Goal: Information Seeking & Learning: Learn about a topic

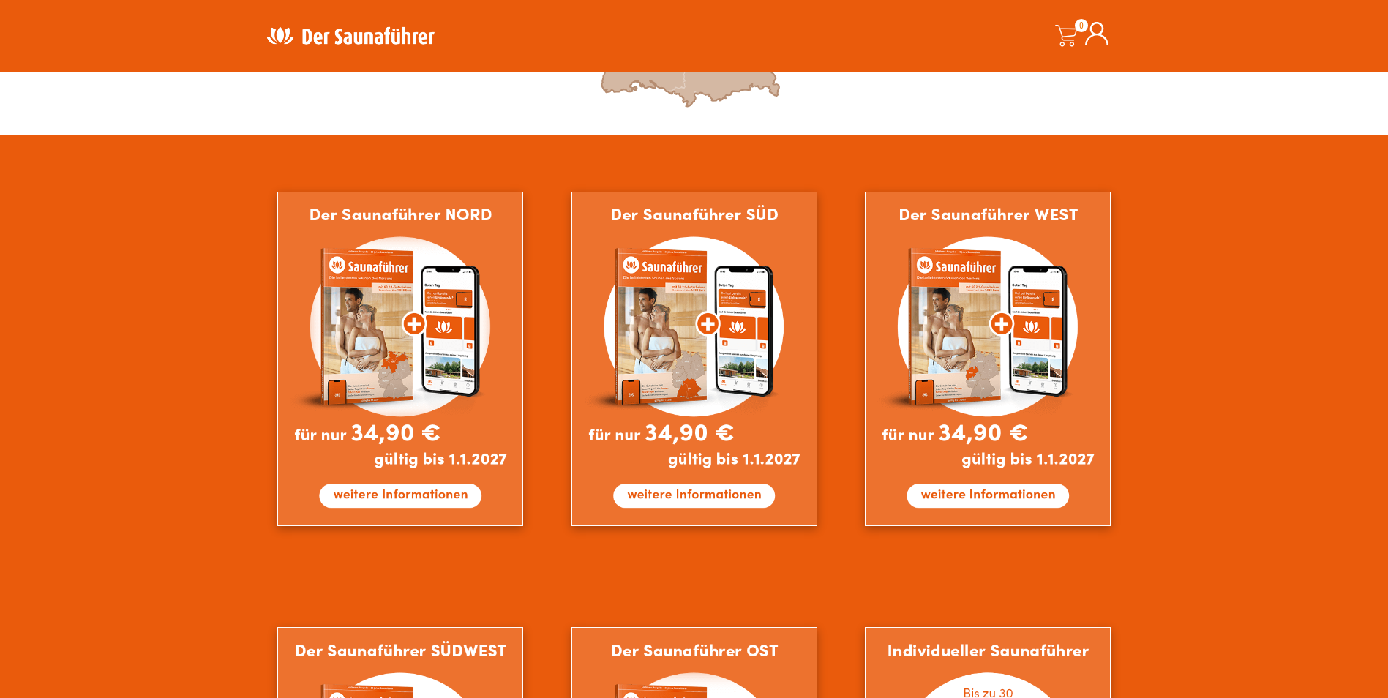
scroll to position [716, 0]
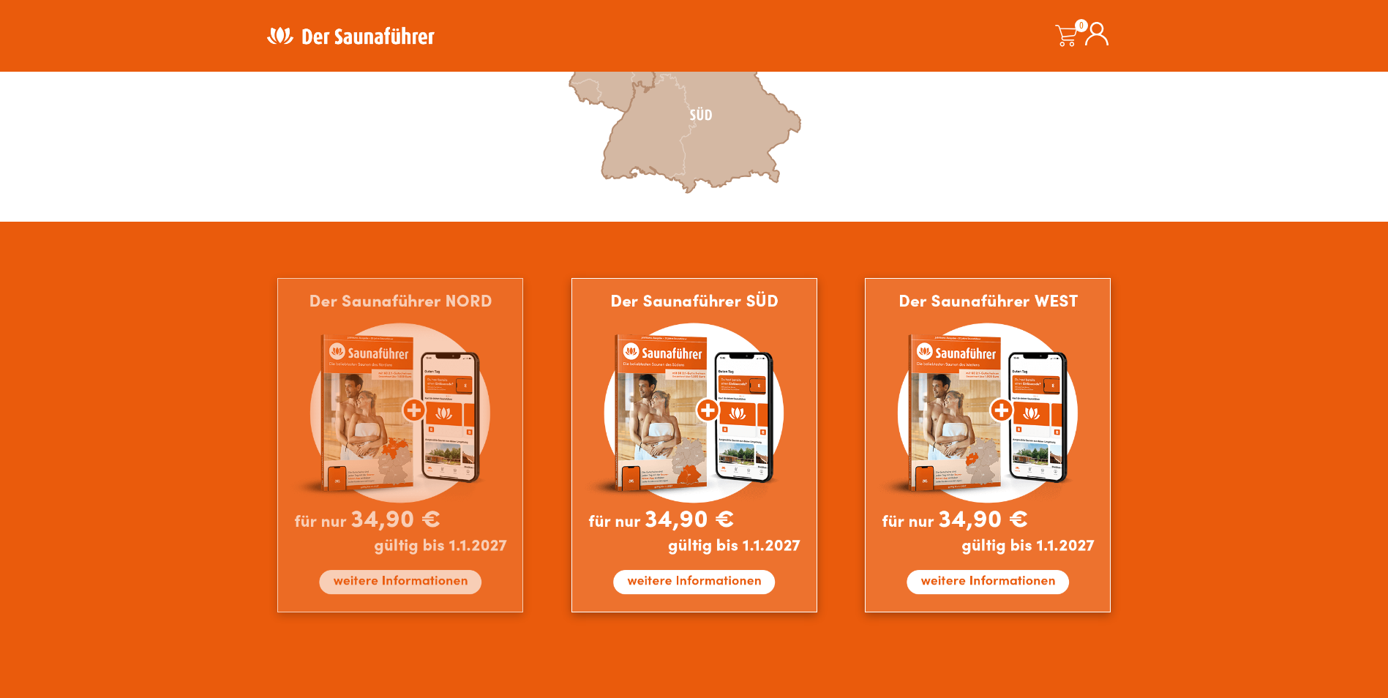
click at [369, 450] on img at bounding box center [400, 445] width 246 height 334
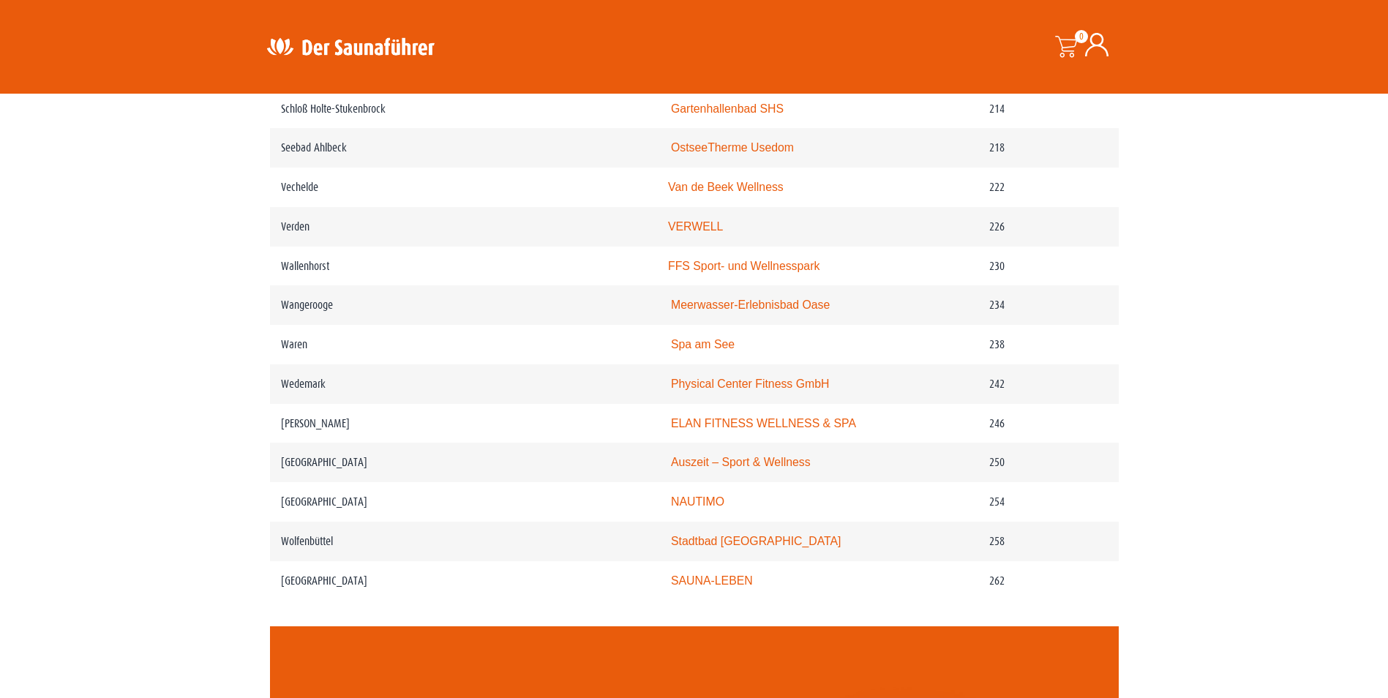
scroll to position [2822, 0]
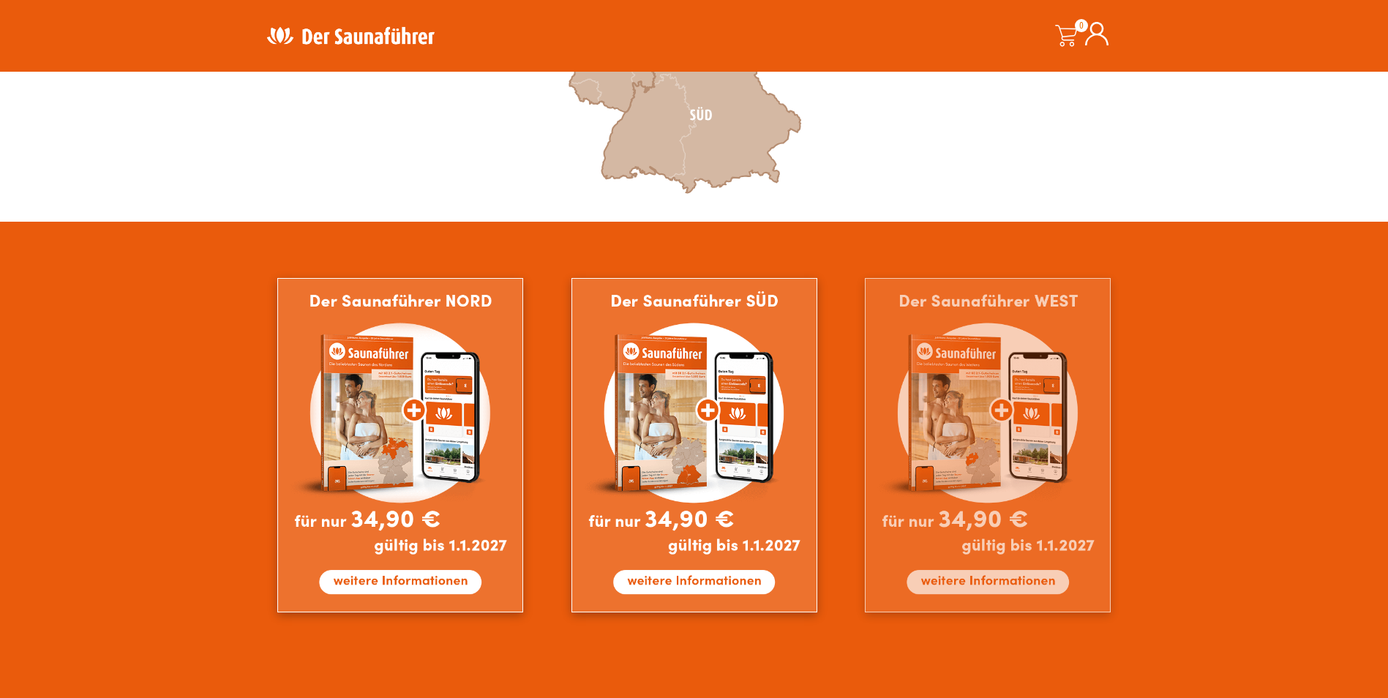
click at [977, 384] on img at bounding box center [988, 445] width 246 height 334
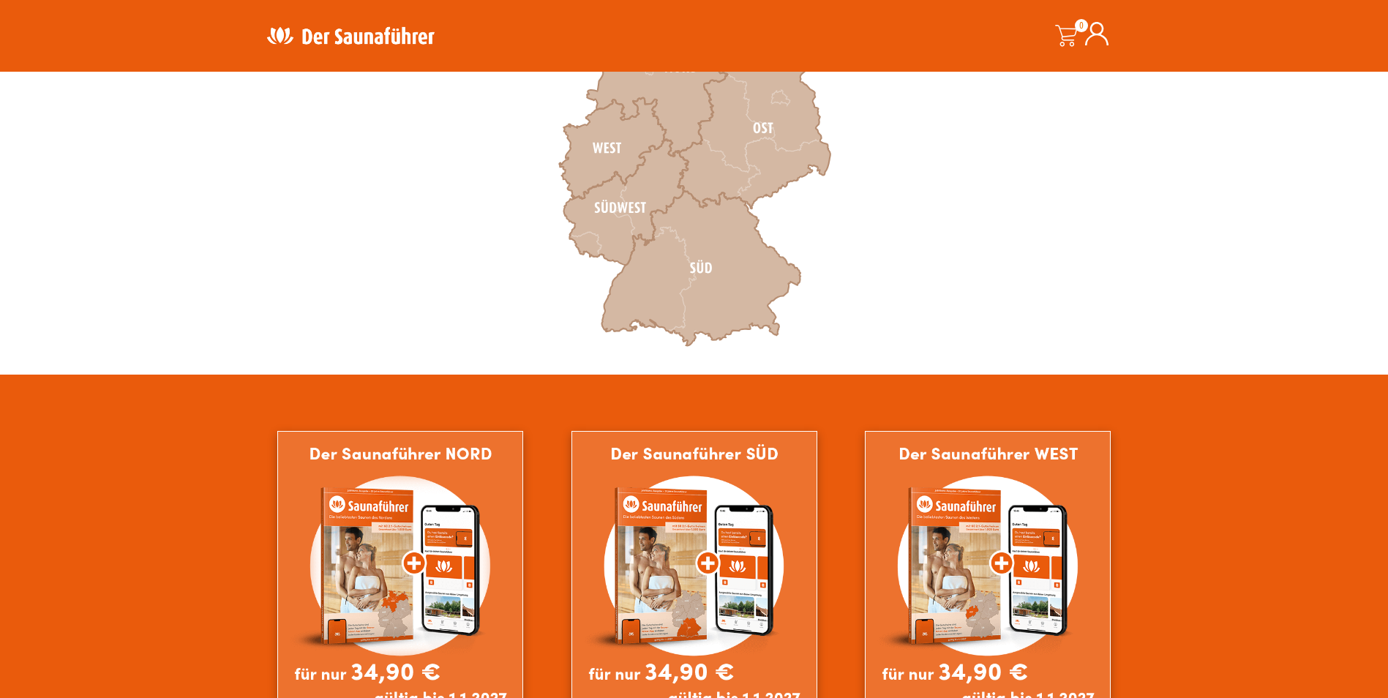
scroll to position [551, 0]
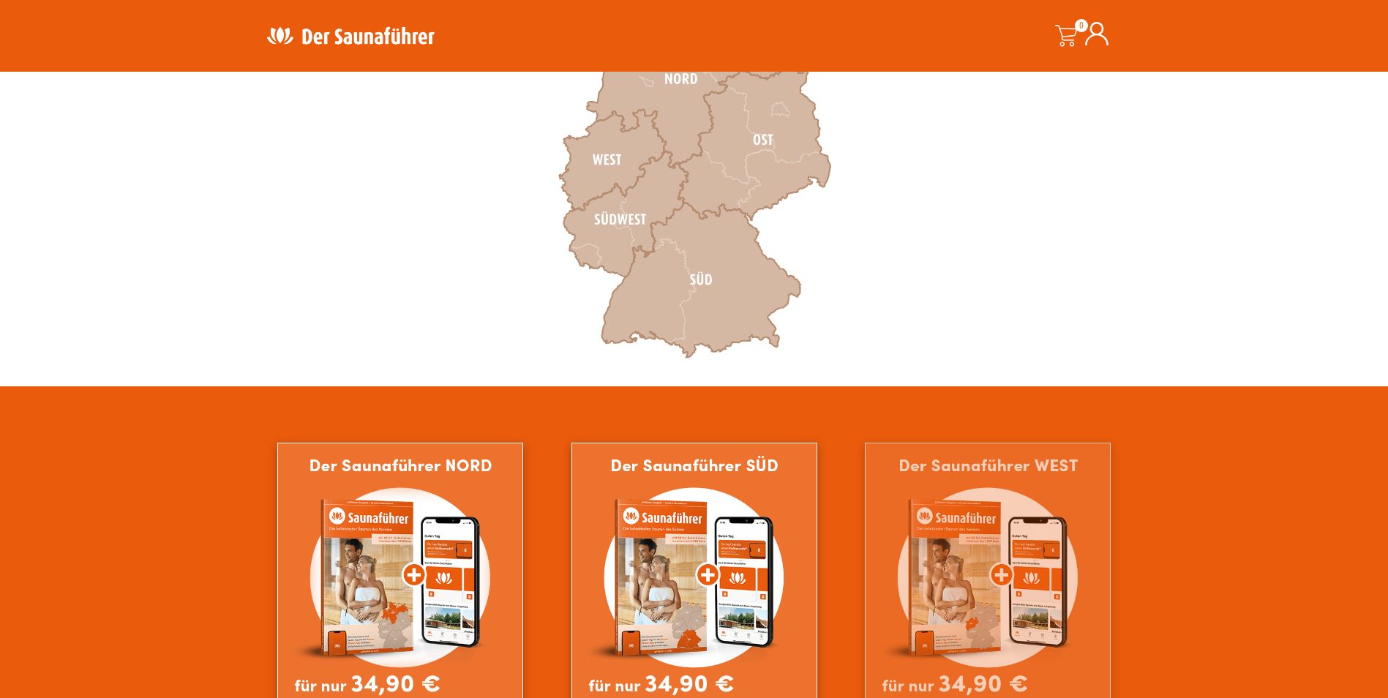
click at [1013, 546] on img at bounding box center [988, 610] width 246 height 334
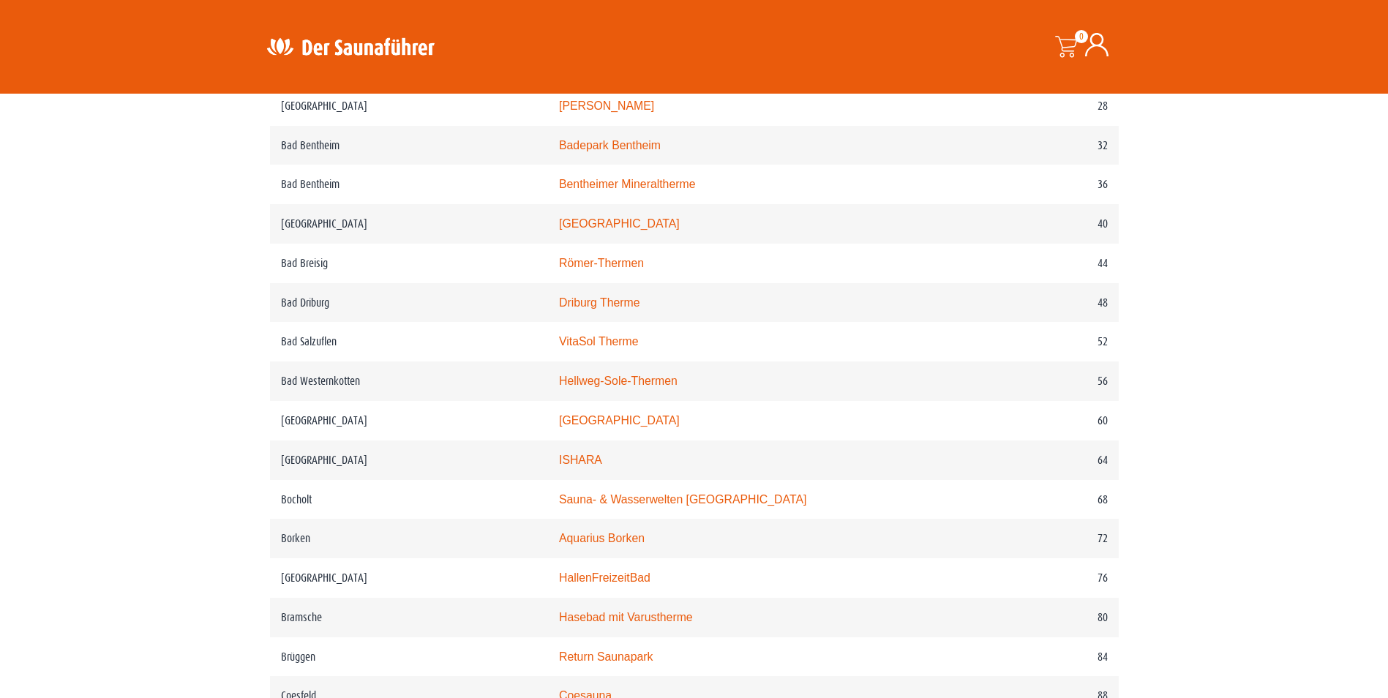
scroll to position [823, 0]
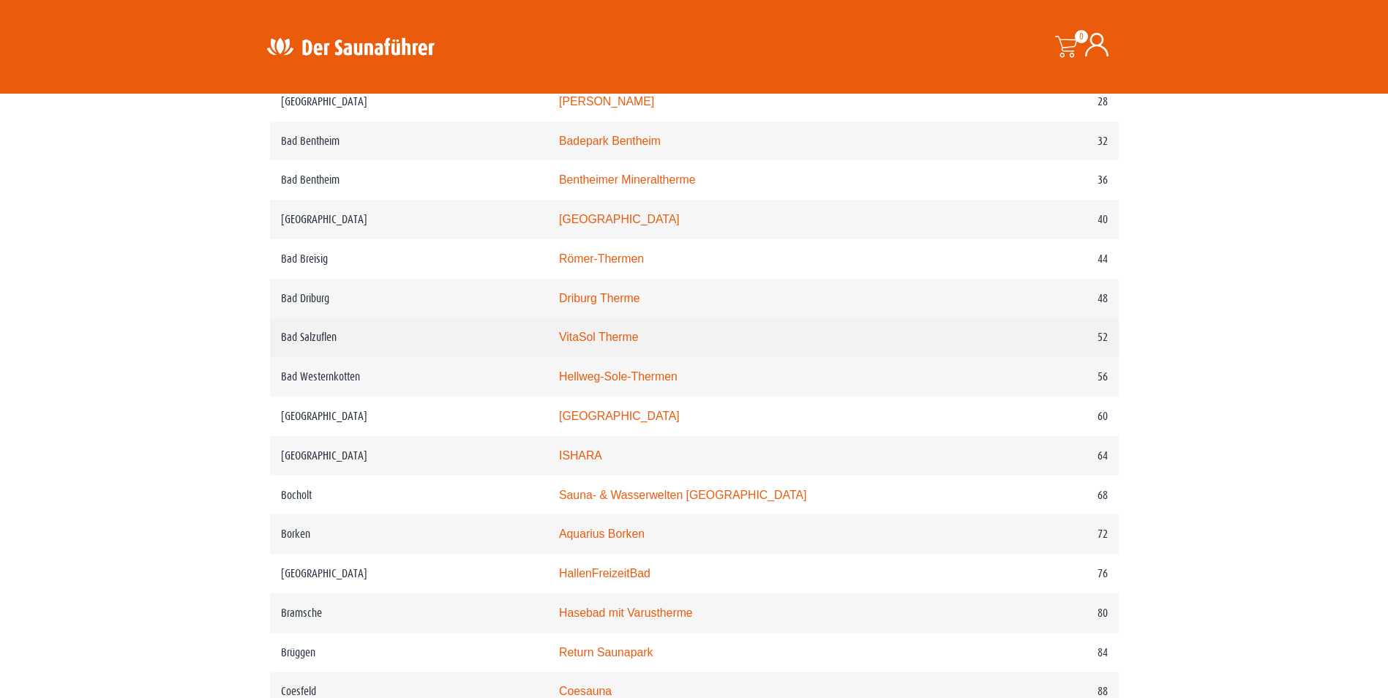
click at [648, 334] on td "VitaSol Therme" at bounding box center [757, 338] width 418 height 40
click at [639, 338] on link "VitaSol Therme" at bounding box center [599, 337] width 80 height 12
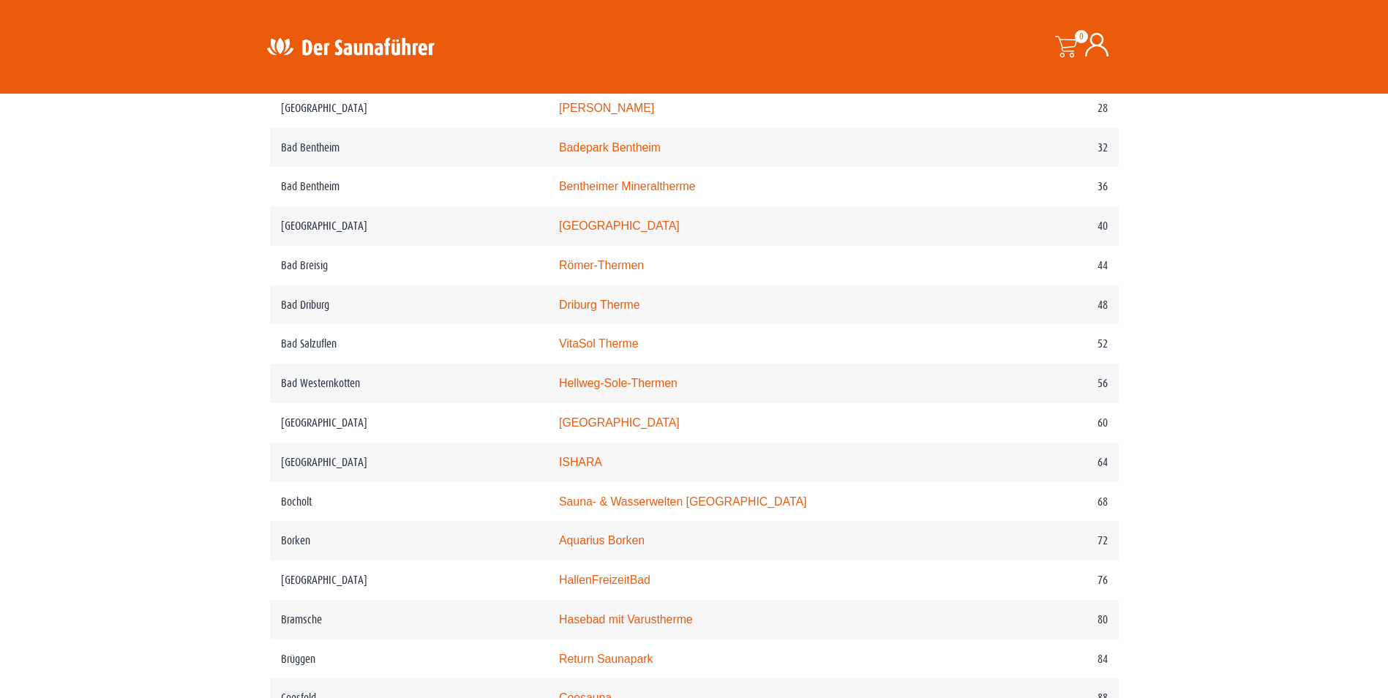
scroll to position [741, 0]
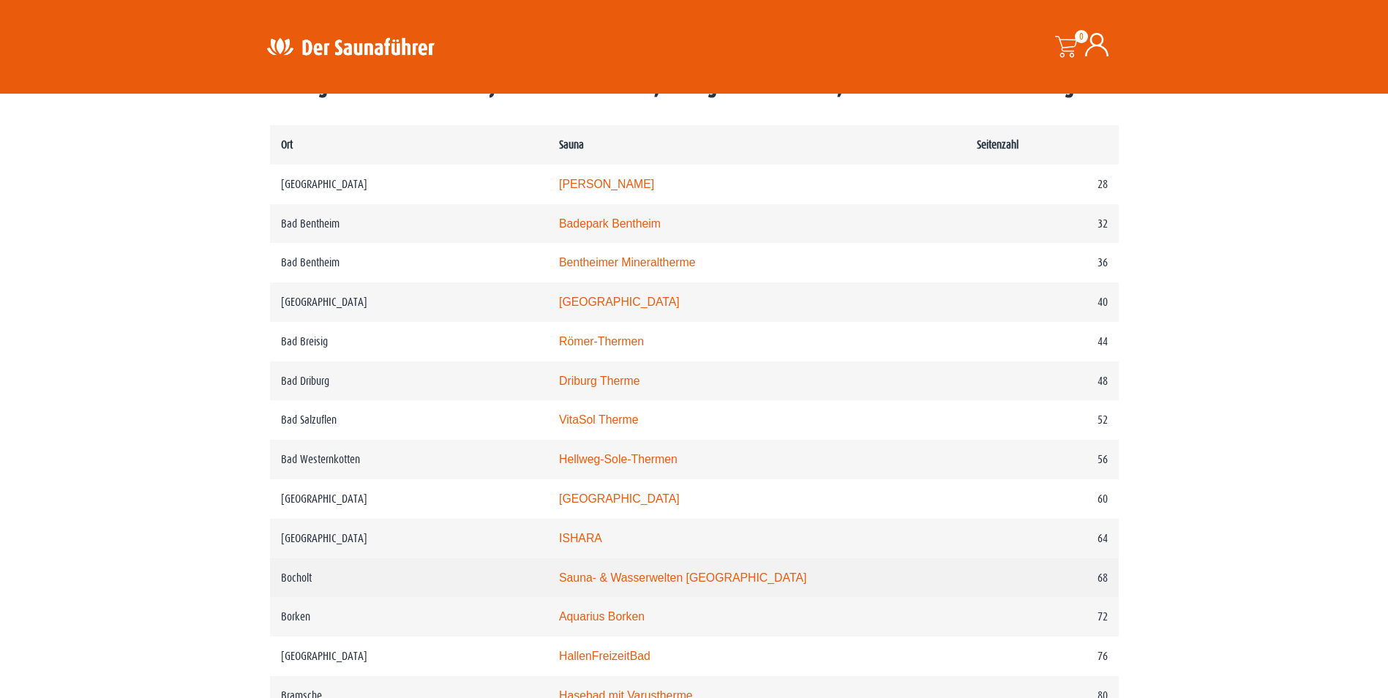
click at [637, 581] on link "Sauna- & Wasserwelten Bahia" at bounding box center [682, 578] width 247 height 12
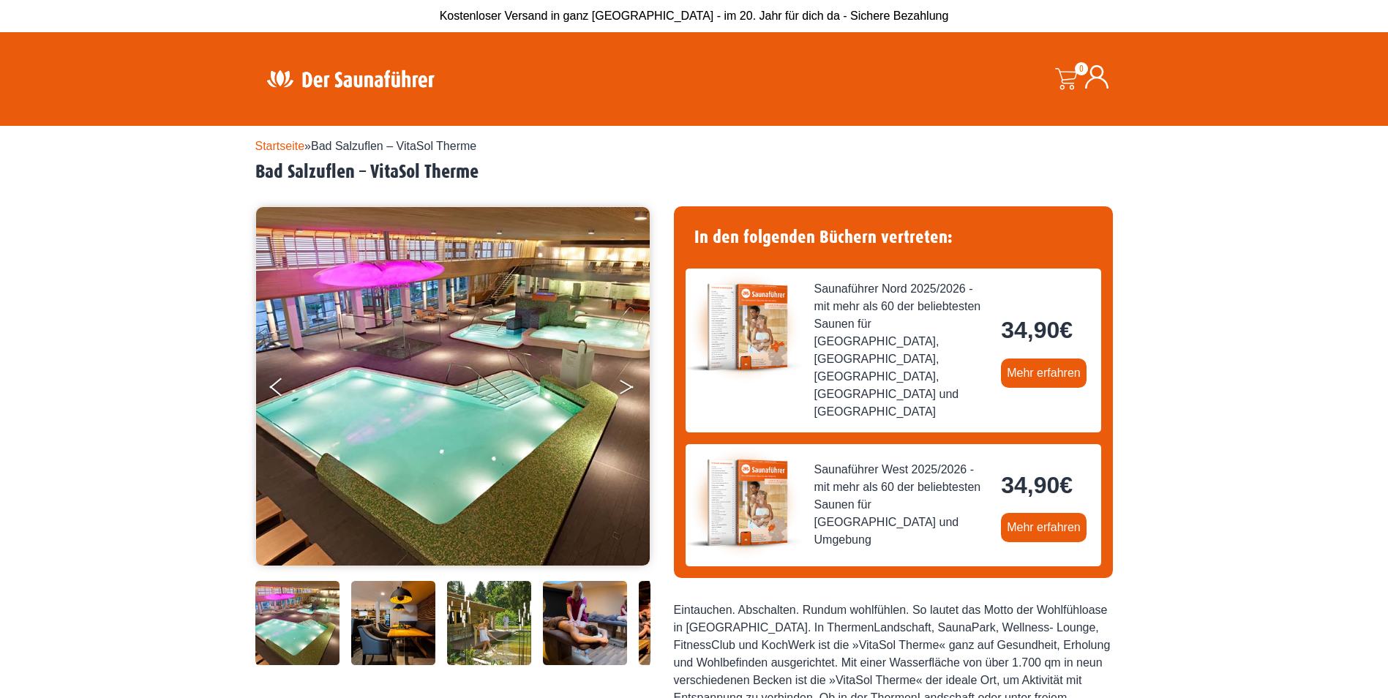
click at [629, 385] on icon "Next" at bounding box center [626, 384] width 13 height 9
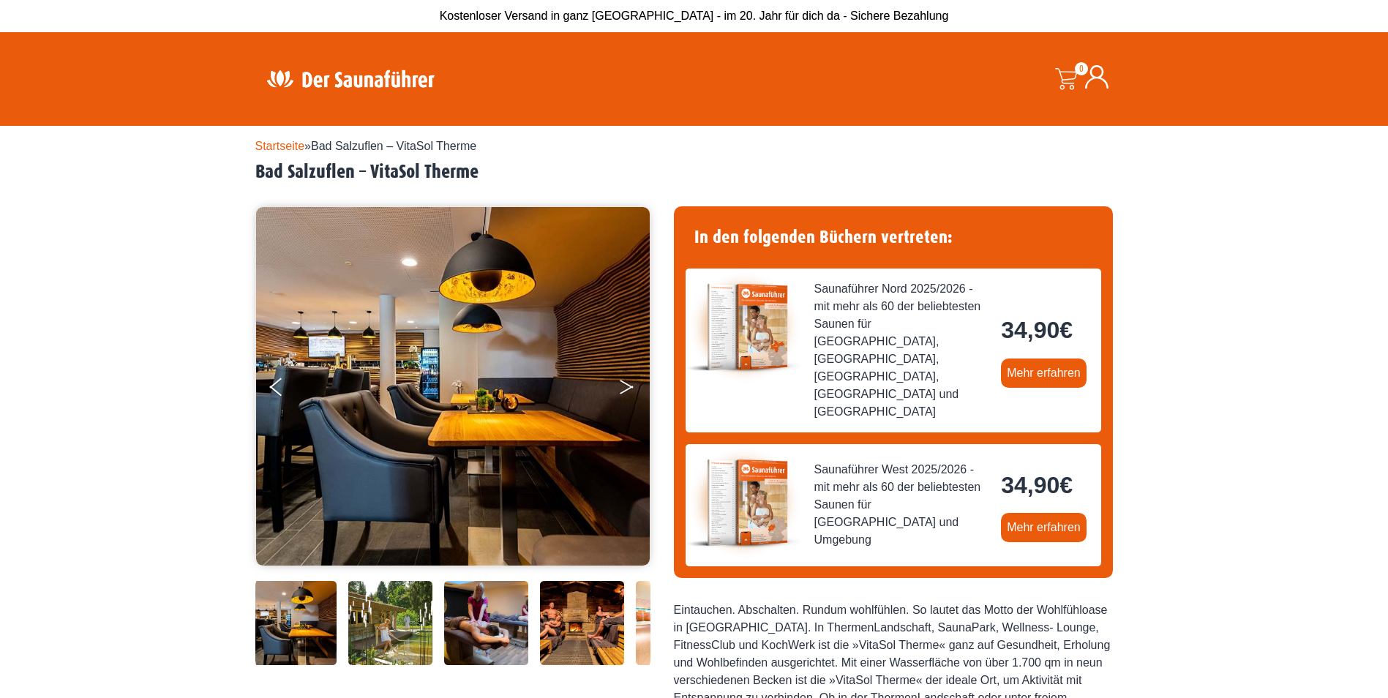
click at [629, 385] on icon "Next" at bounding box center [626, 384] width 13 height 9
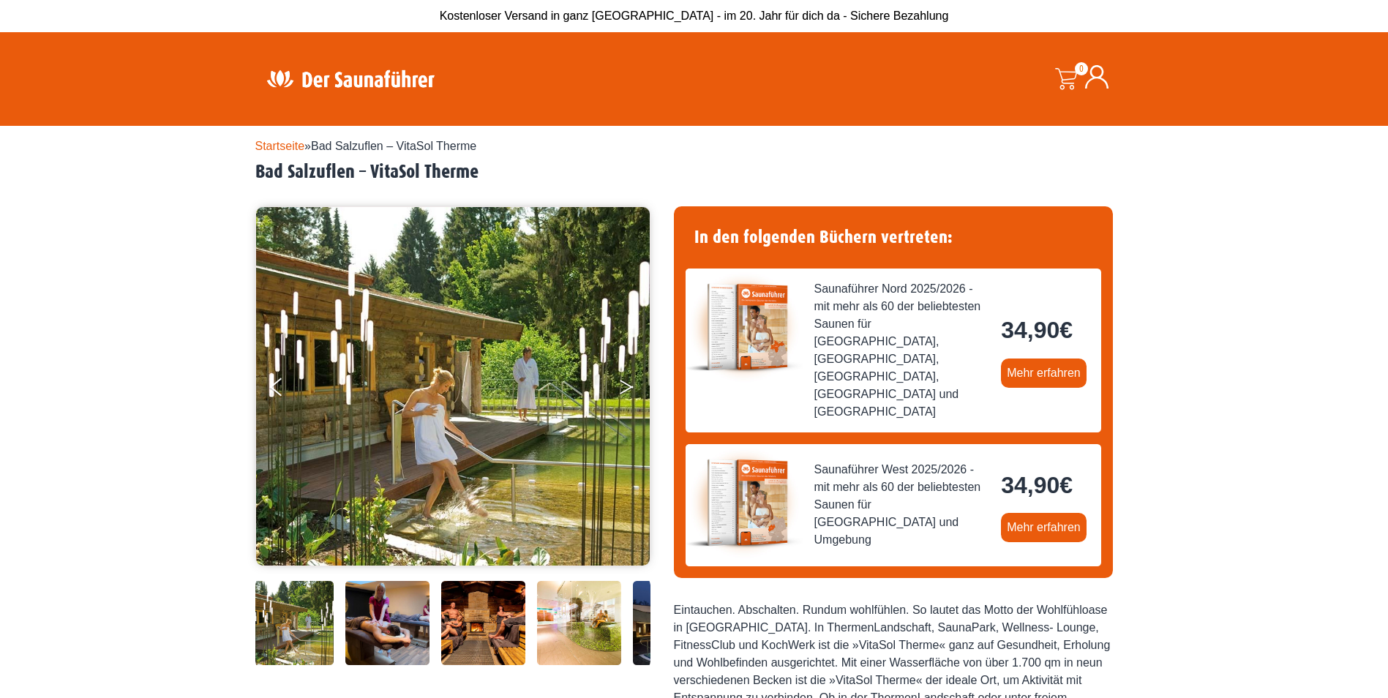
click at [629, 385] on icon "Next" at bounding box center [626, 384] width 13 height 9
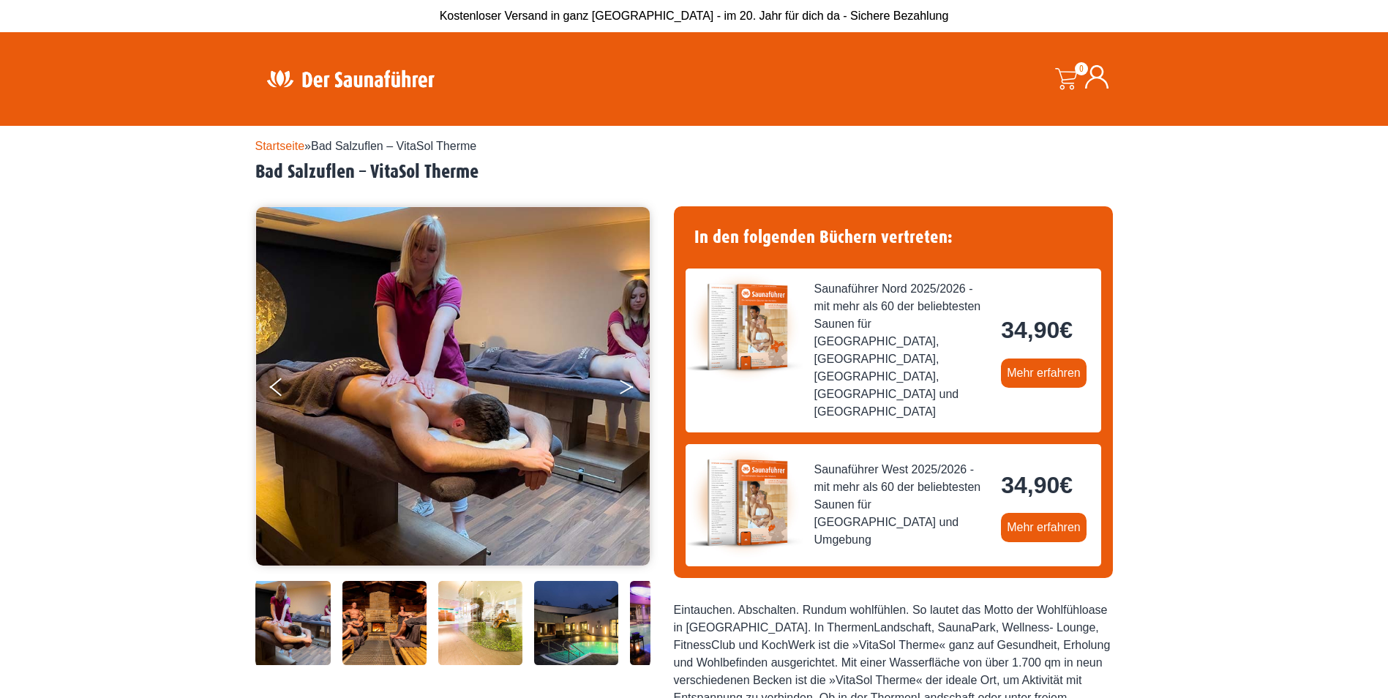
click at [629, 385] on icon "Next" at bounding box center [626, 384] width 13 height 9
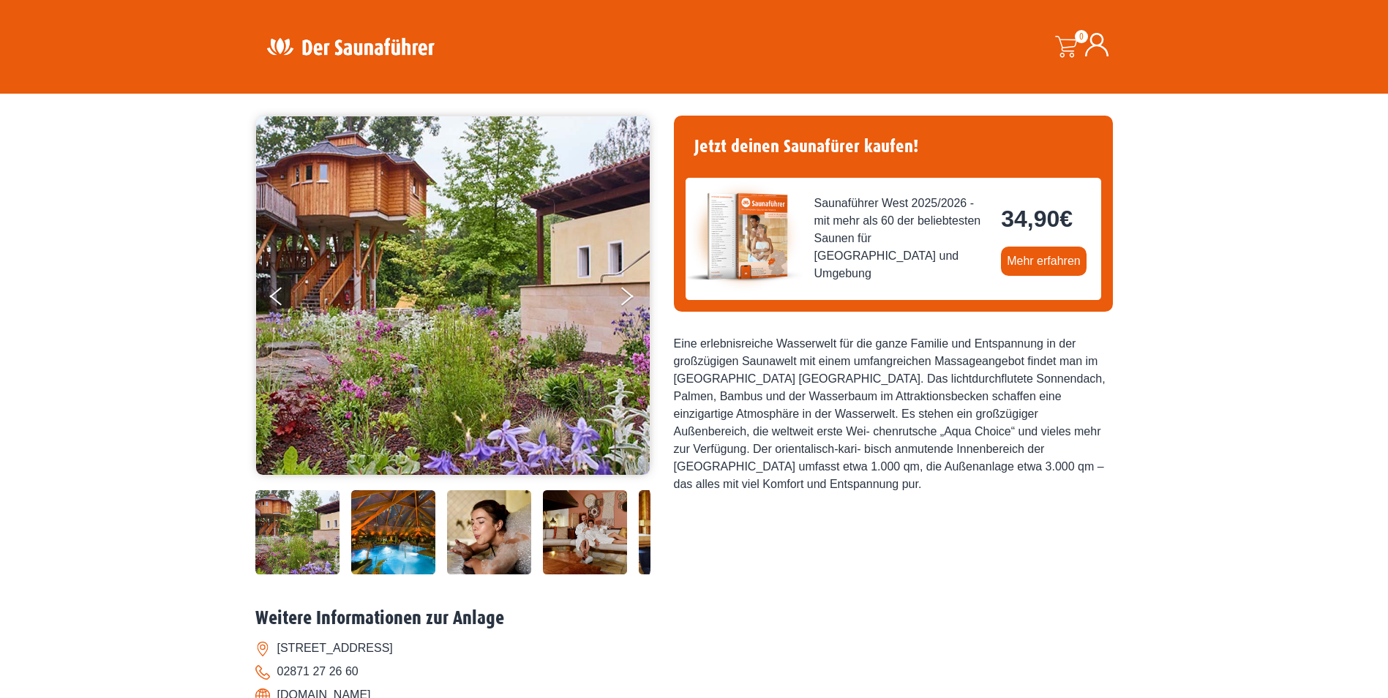
scroll to position [88, 0]
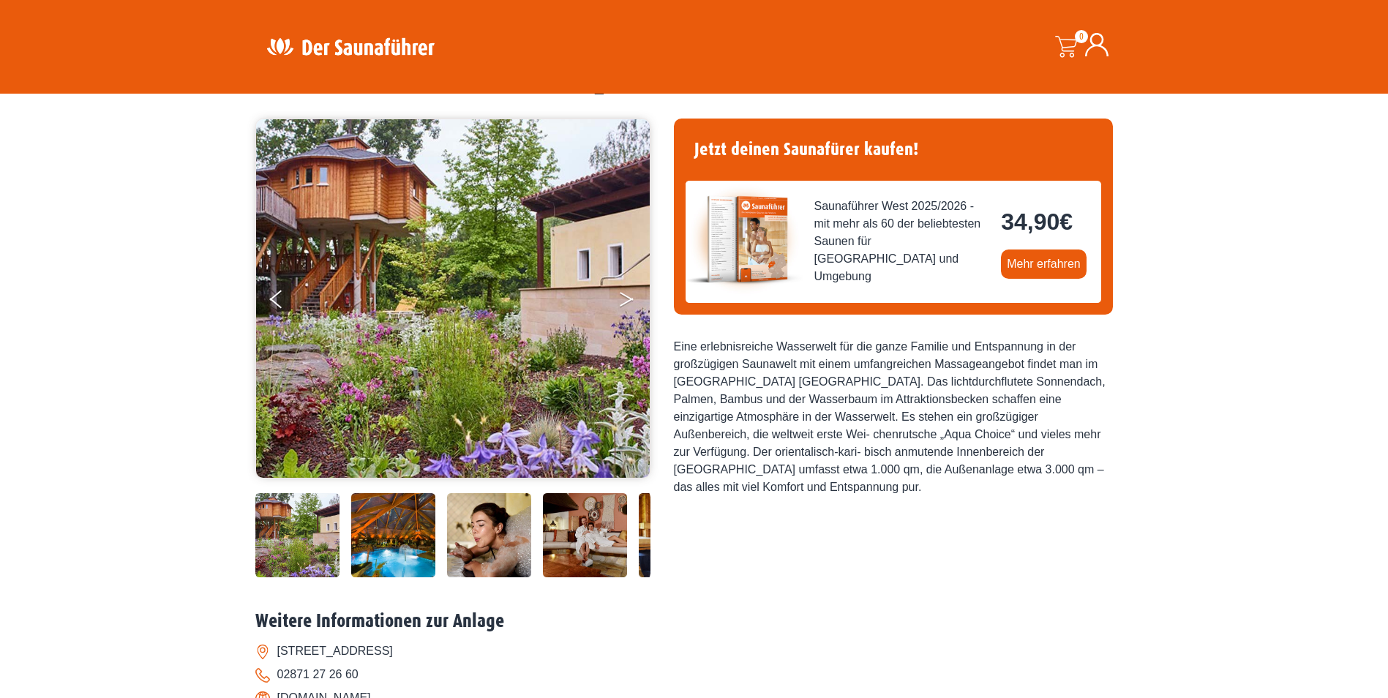
click at [636, 296] on button "Next" at bounding box center [636, 302] width 37 height 37
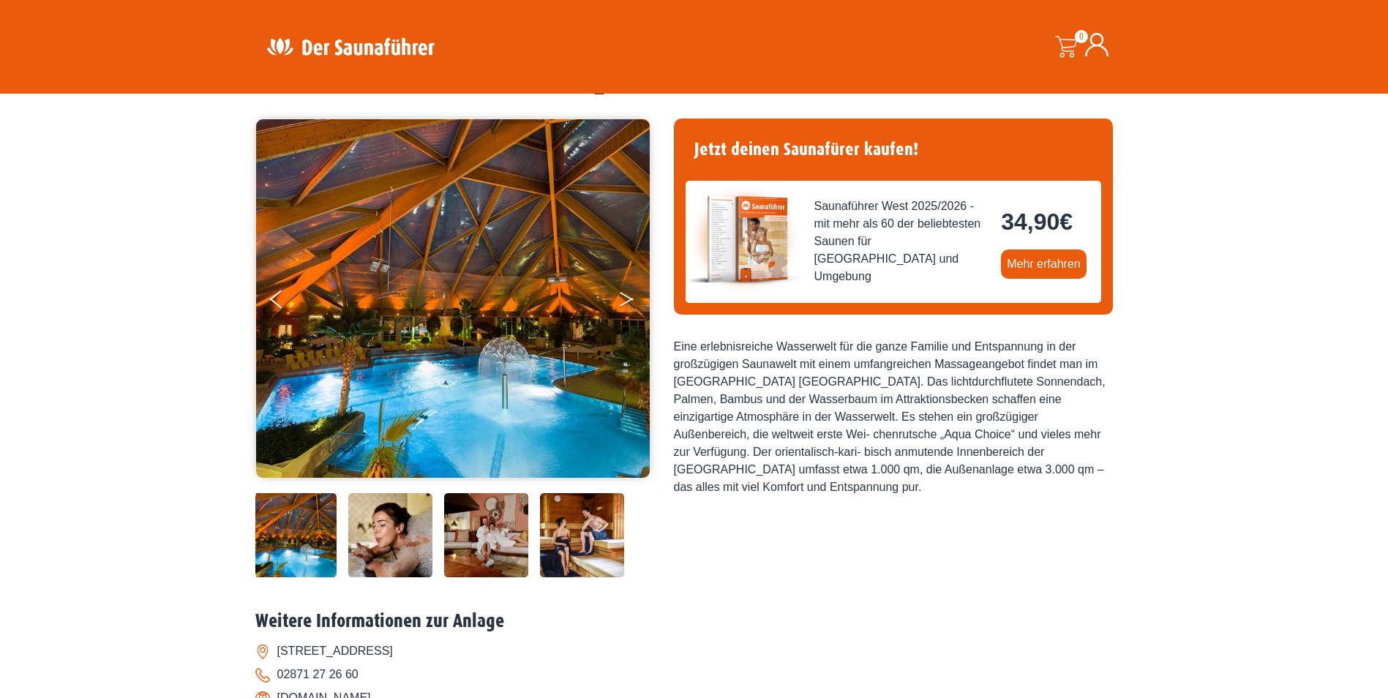
click at [626, 298] on button "Next" at bounding box center [636, 302] width 37 height 37
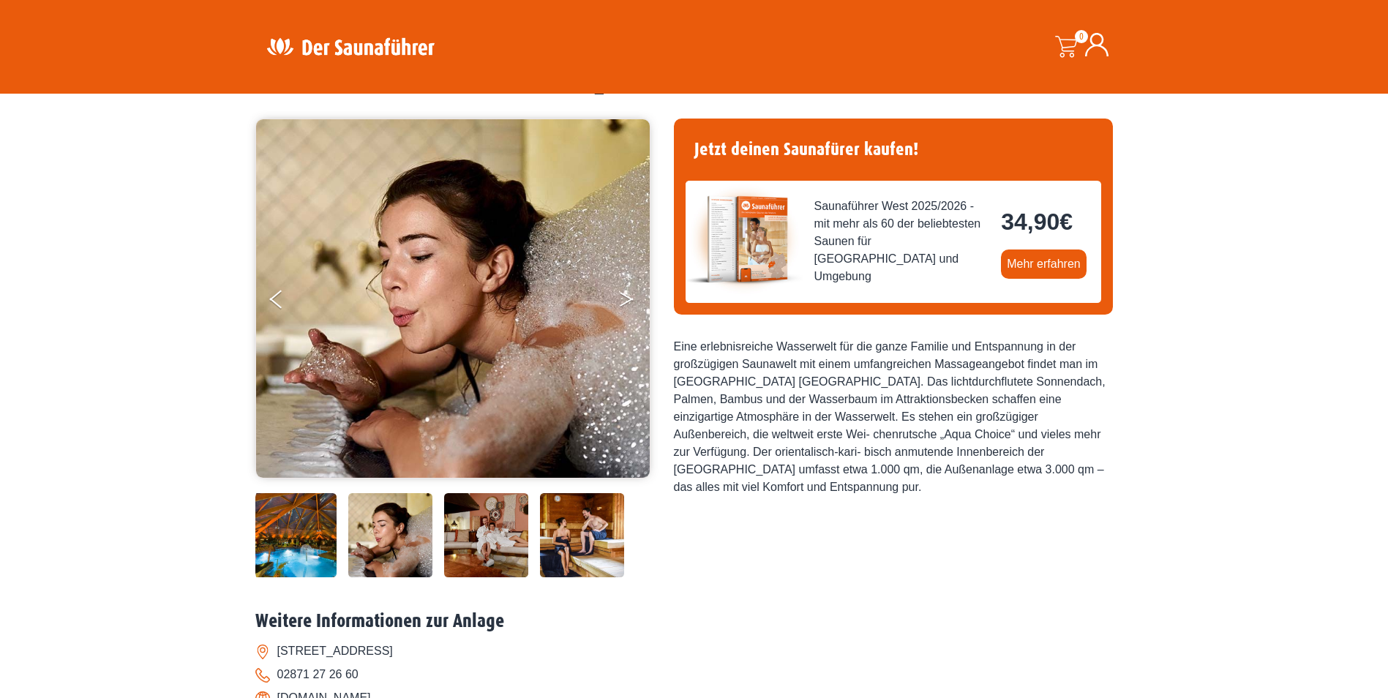
click at [626, 298] on button "Next" at bounding box center [636, 302] width 37 height 37
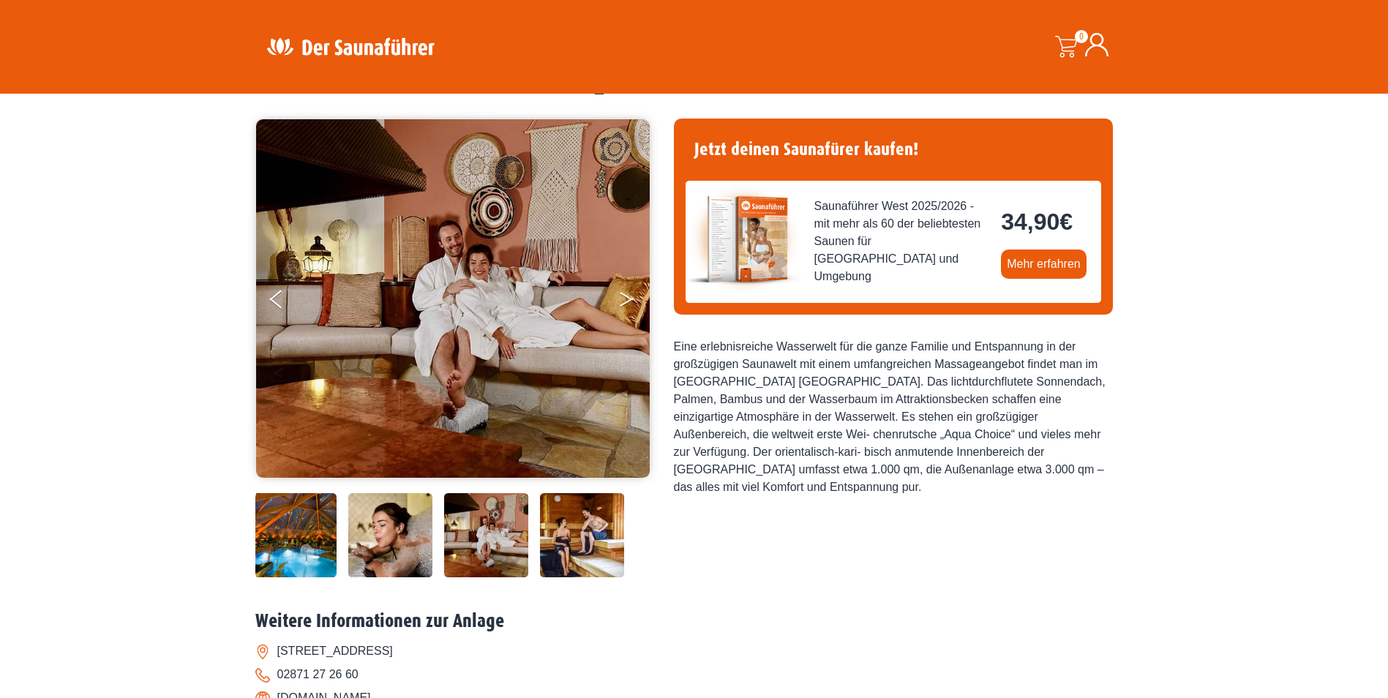
click at [626, 298] on button "Next" at bounding box center [636, 302] width 37 height 37
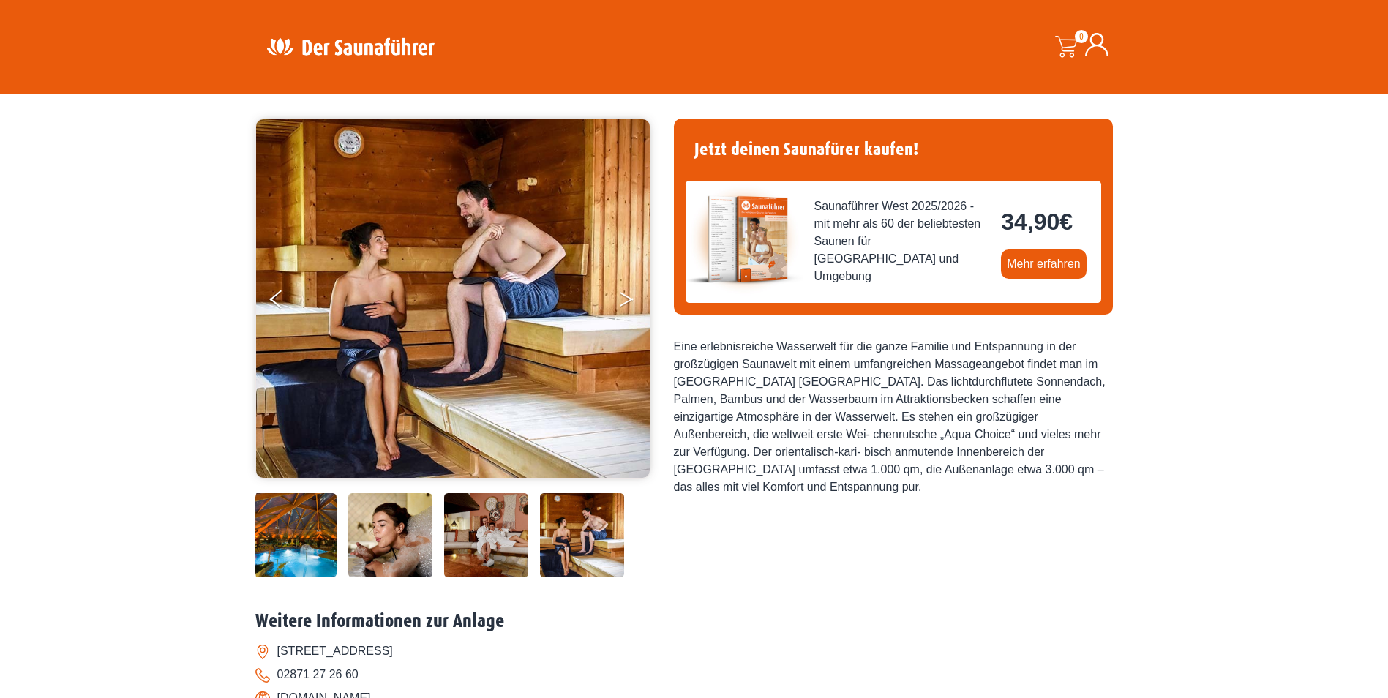
click at [626, 298] on button "Next" at bounding box center [636, 302] width 37 height 37
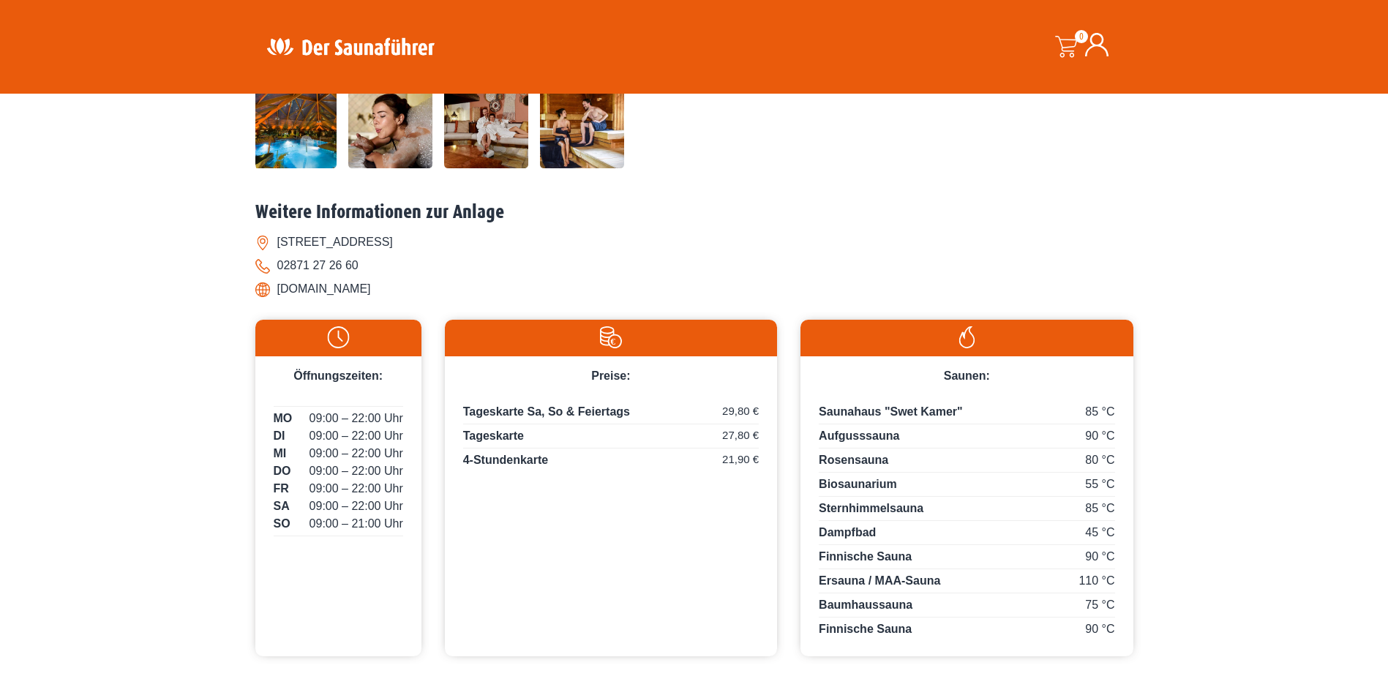
scroll to position [460, 0]
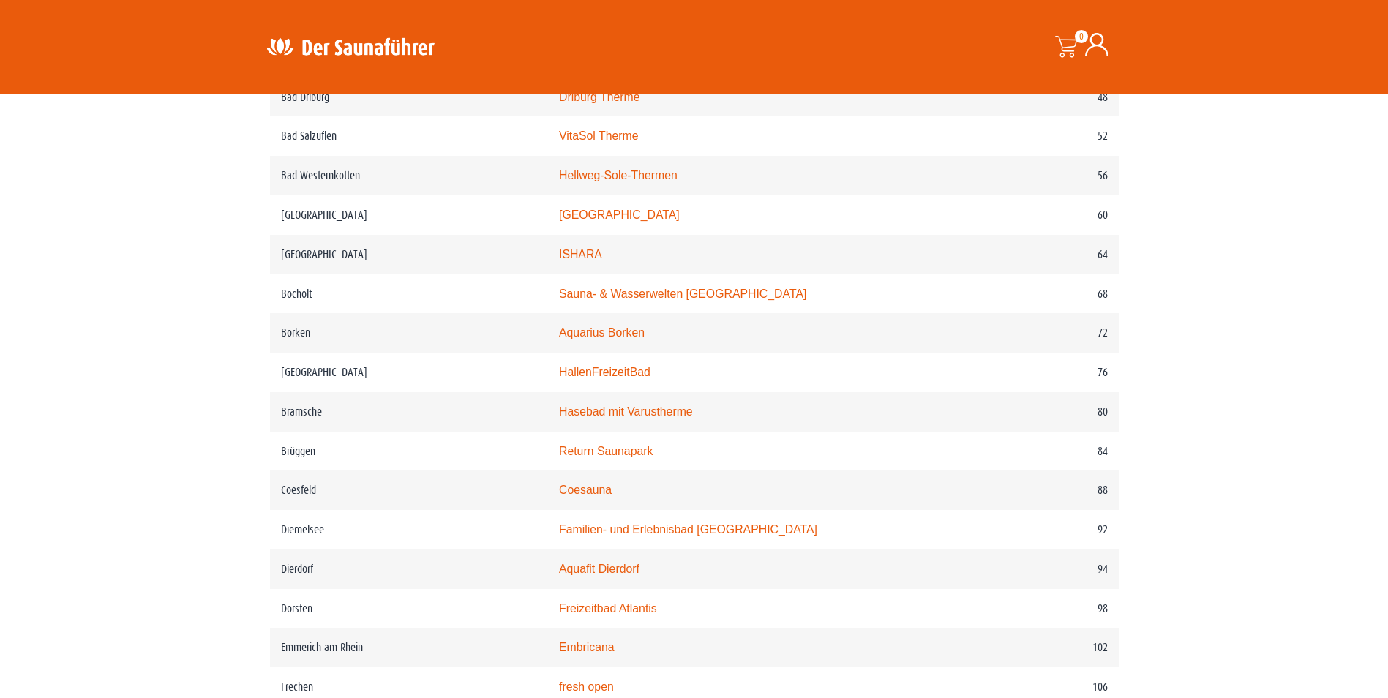
scroll to position [1030, 0]
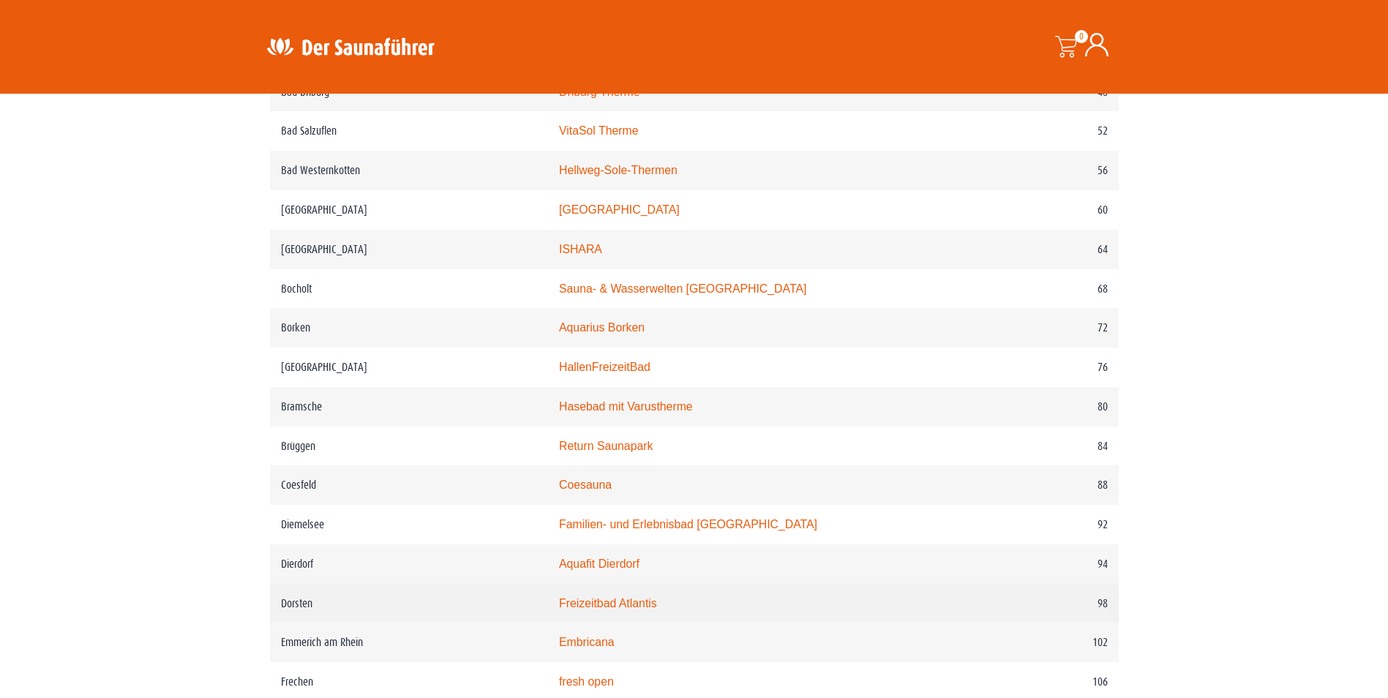
click at [619, 610] on link "Freizeitbad Atlantis" at bounding box center [608, 603] width 98 height 12
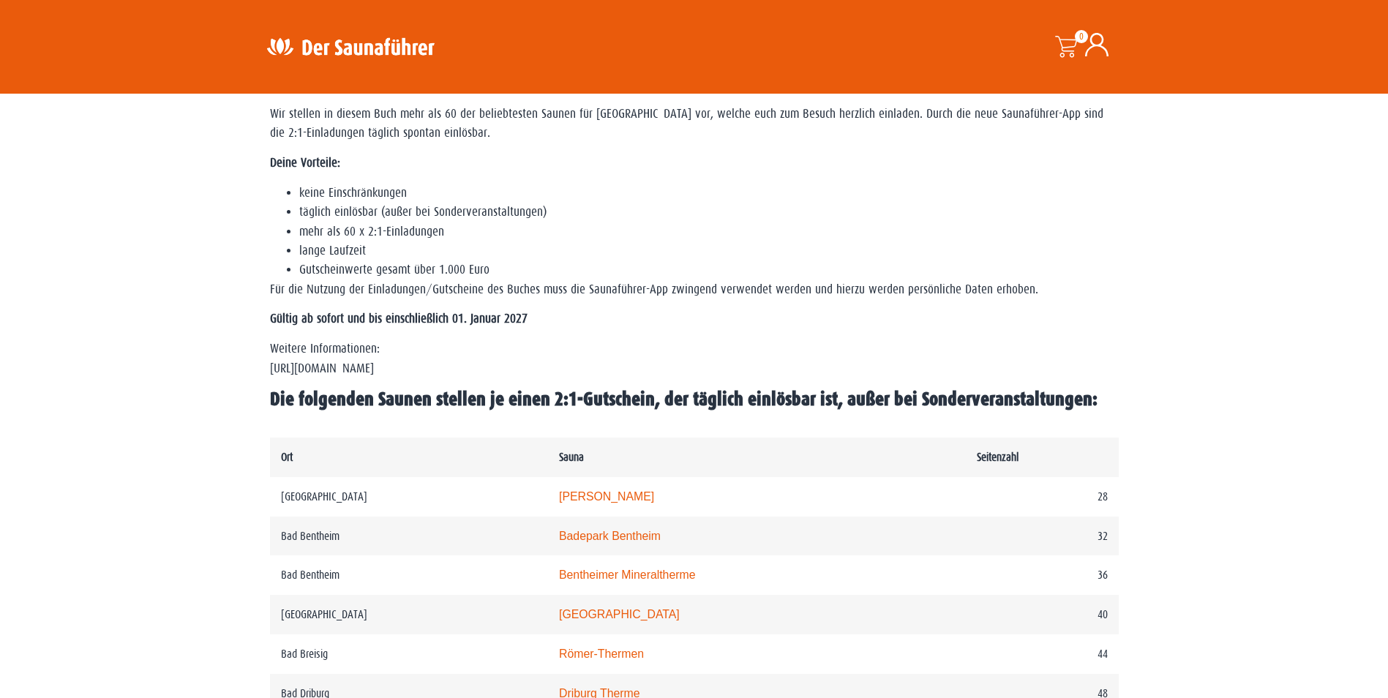
scroll to position [0, 0]
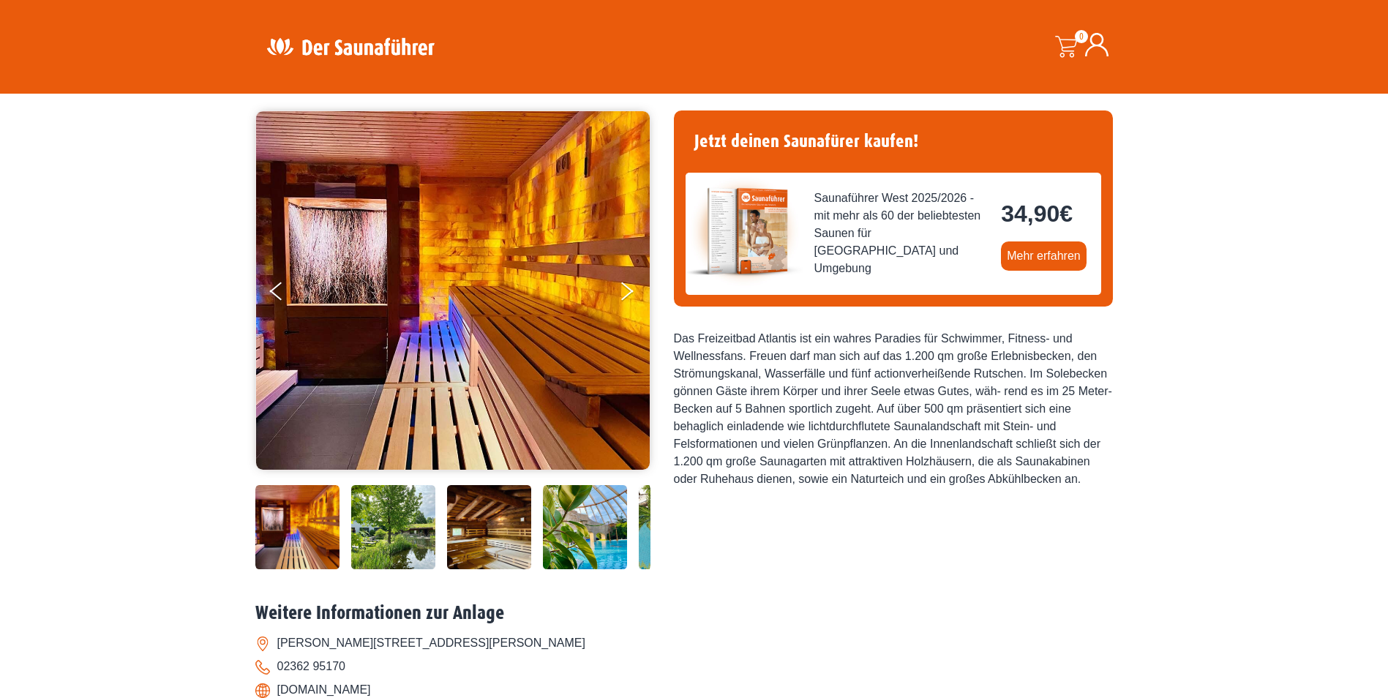
scroll to position [93, 0]
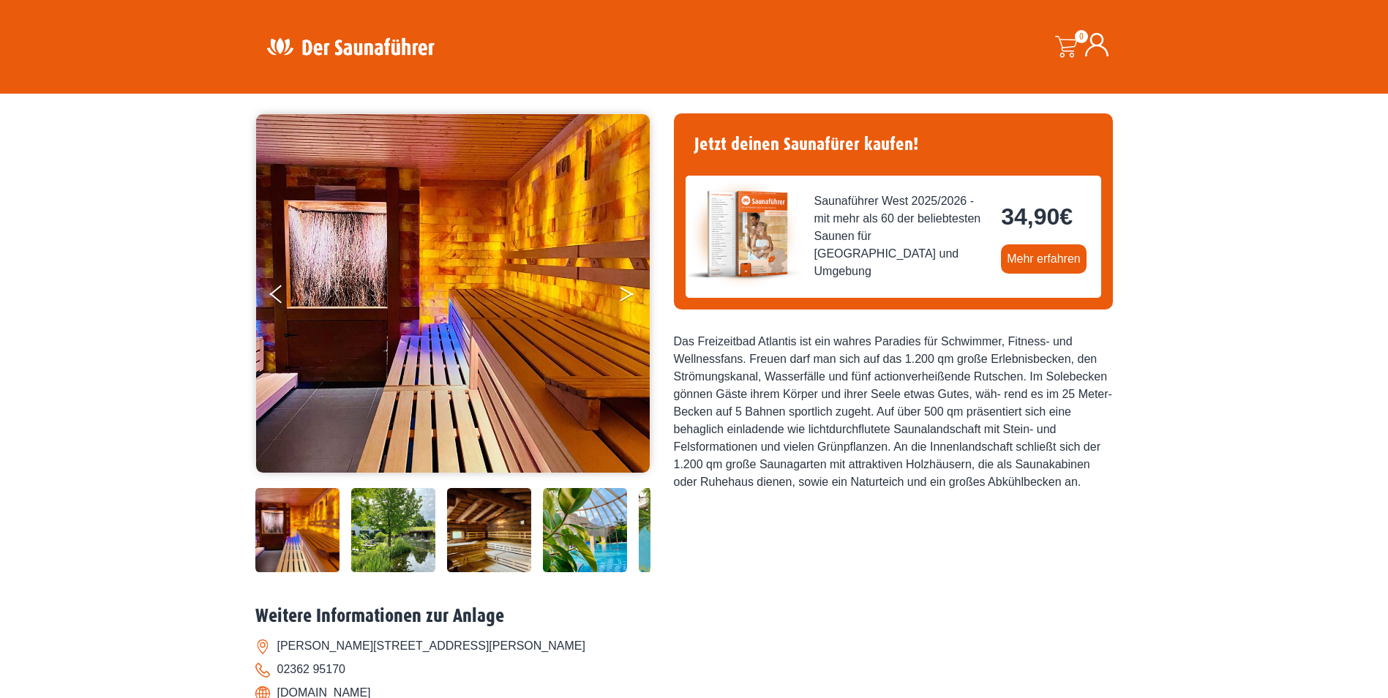
click at [627, 291] on icon "Next" at bounding box center [626, 291] width 13 height 9
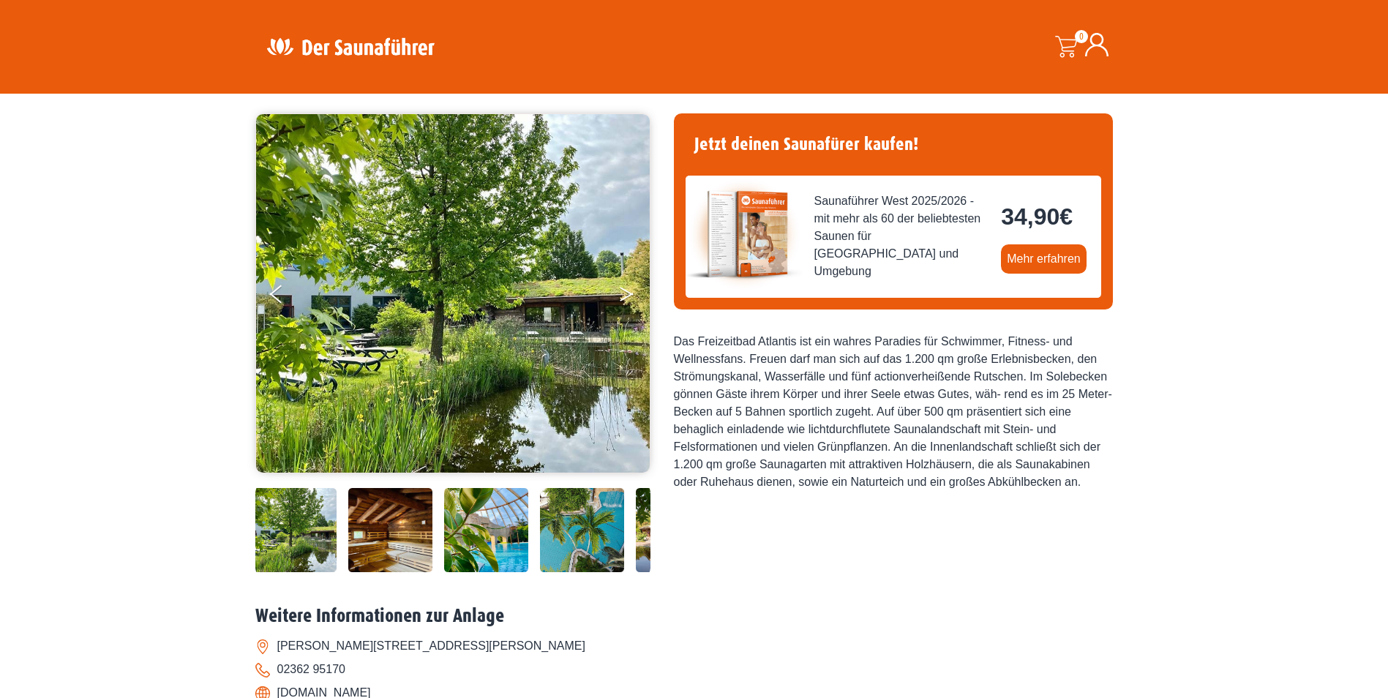
click at [627, 291] on icon "Next" at bounding box center [626, 291] width 13 height 9
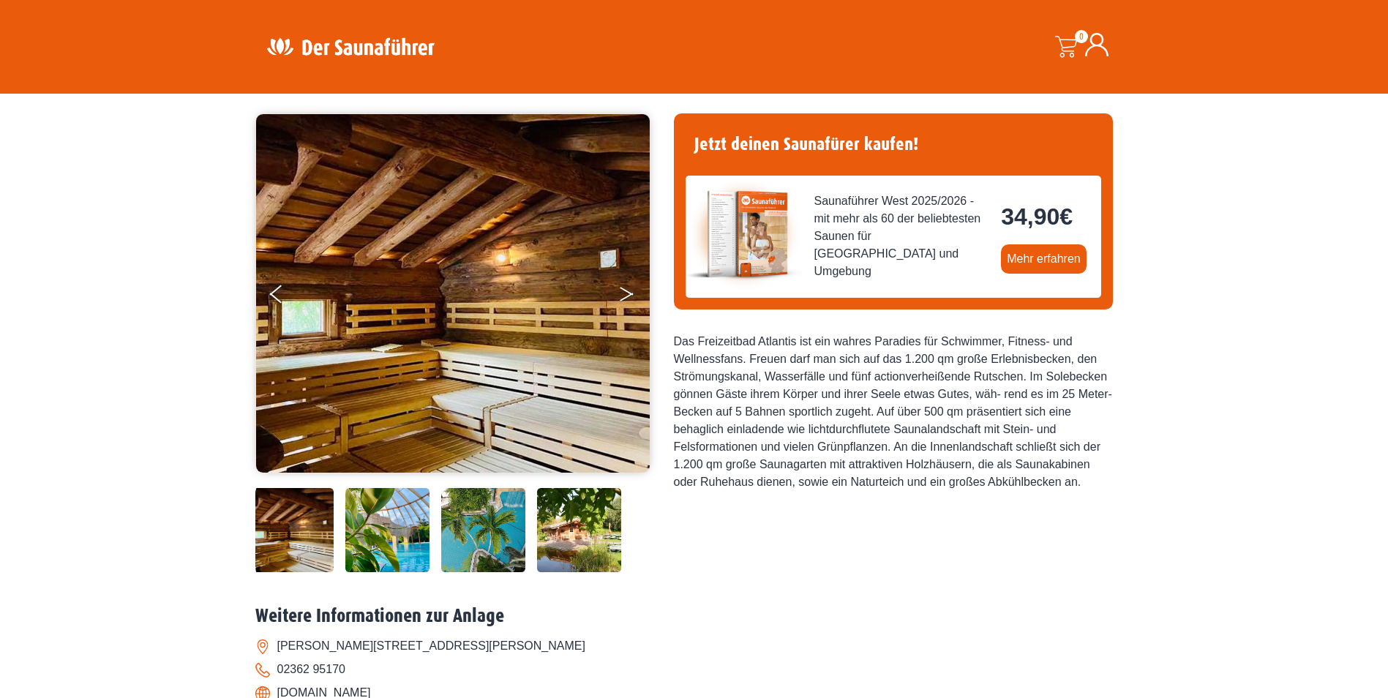
click at [627, 291] on icon "Next" at bounding box center [626, 291] width 13 height 9
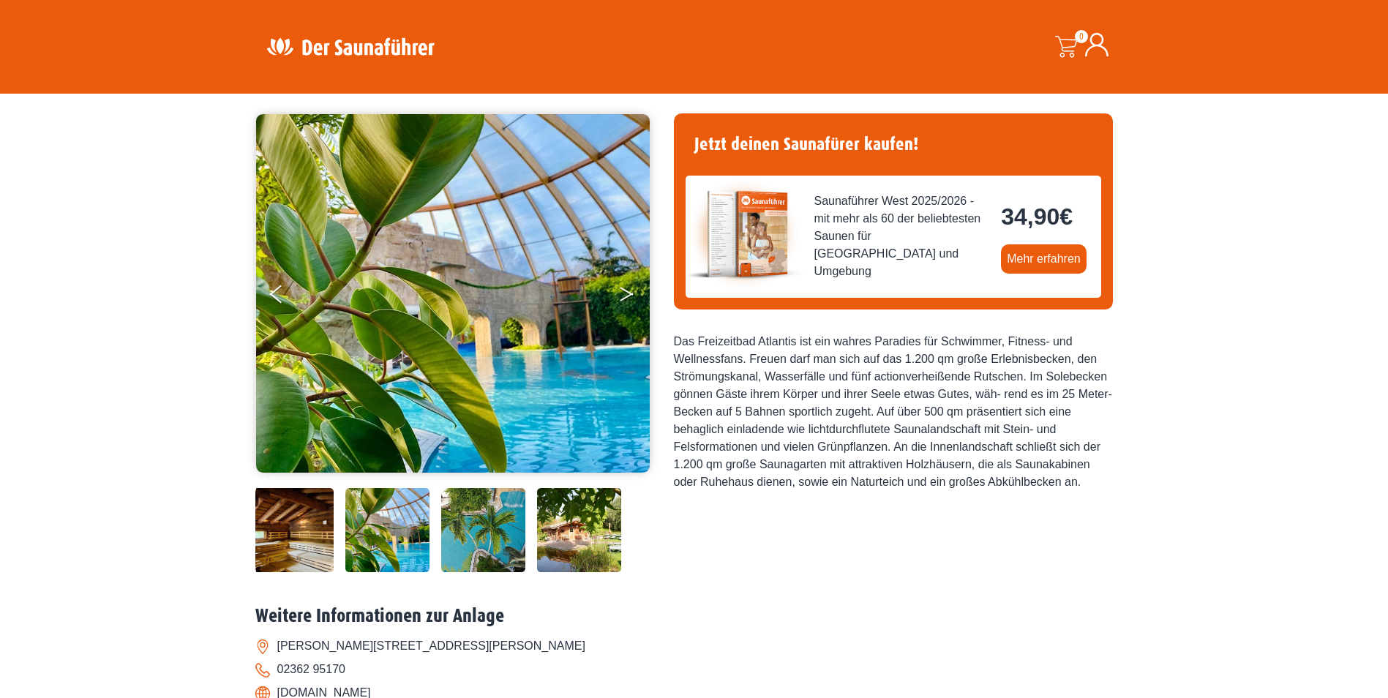
click at [626, 291] on icon "Next" at bounding box center [626, 291] width 13 height 9
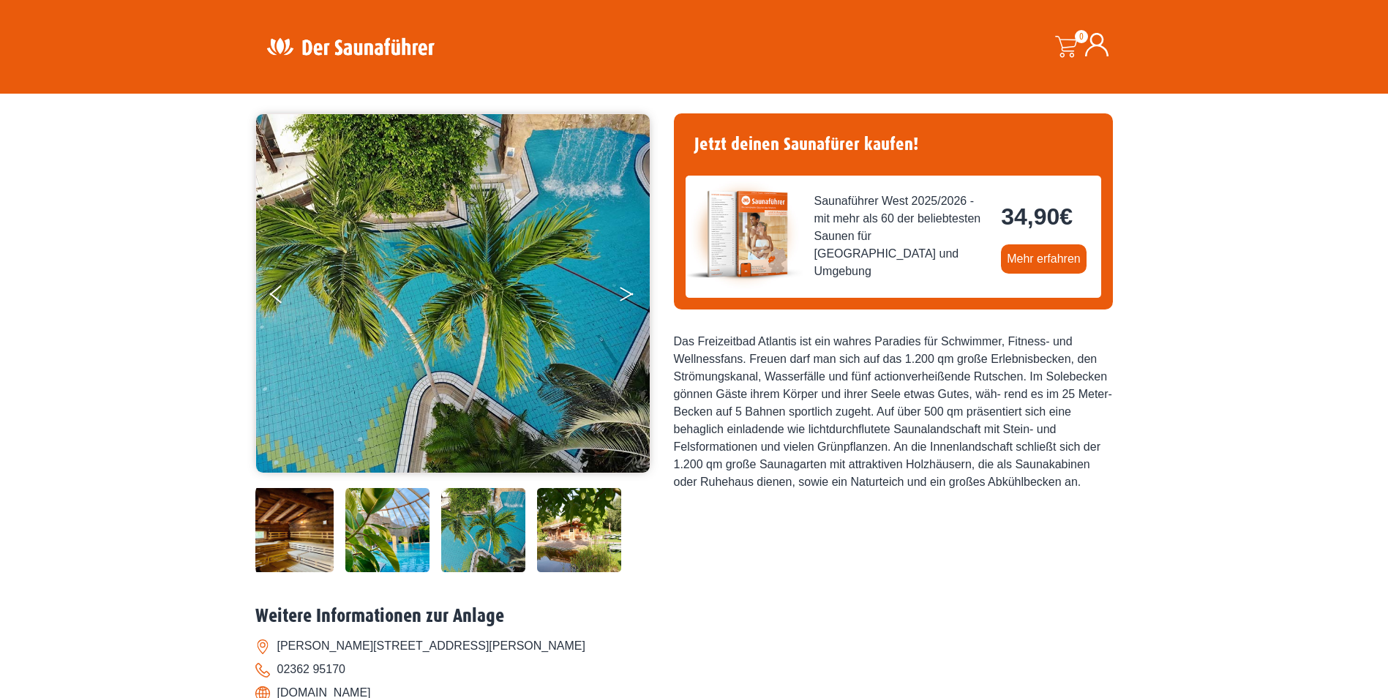
click at [625, 291] on icon "Next" at bounding box center [626, 291] width 13 height 9
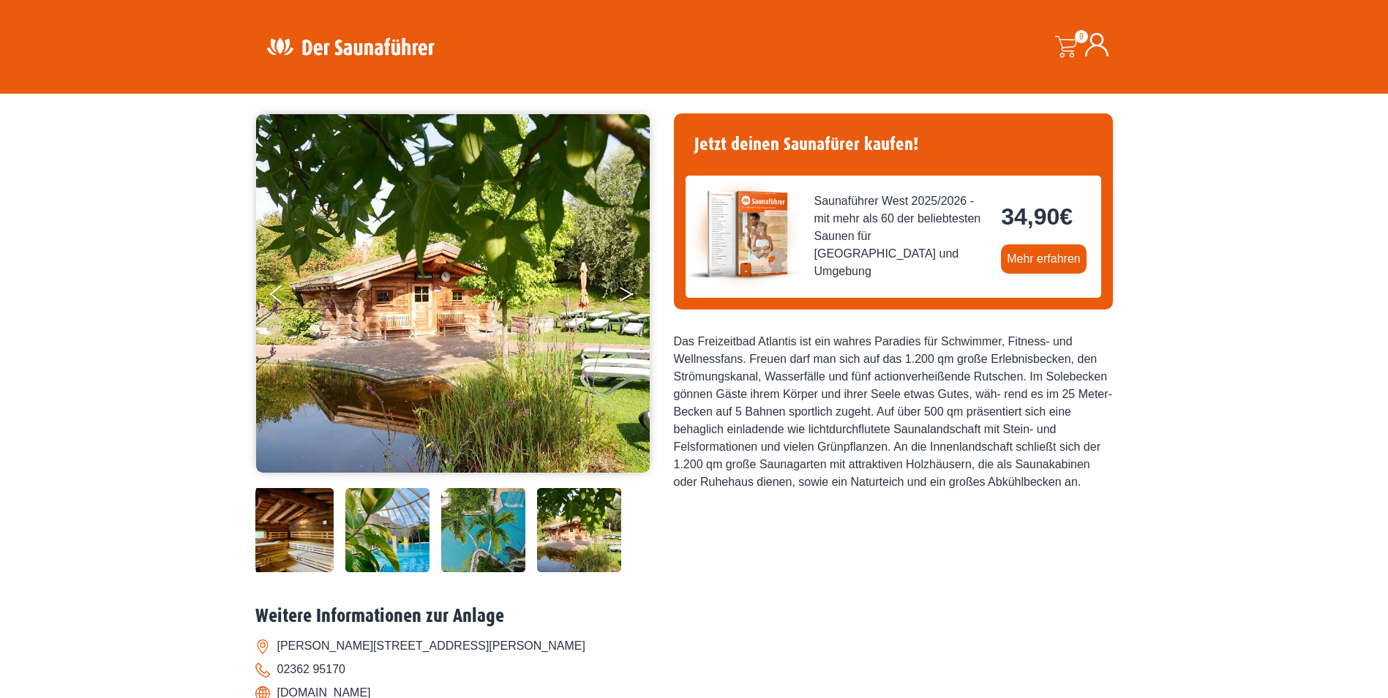
click at [625, 291] on icon "Next" at bounding box center [626, 291] width 13 height 9
click at [631, 287] on button "Next" at bounding box center [636, 297] width 37 height 37
click at [625, 290] on icon "Next" at bounding box center [626, 291] width 13 height 9
